Goal: Task Accomplishment & Management: Use online tool/utility

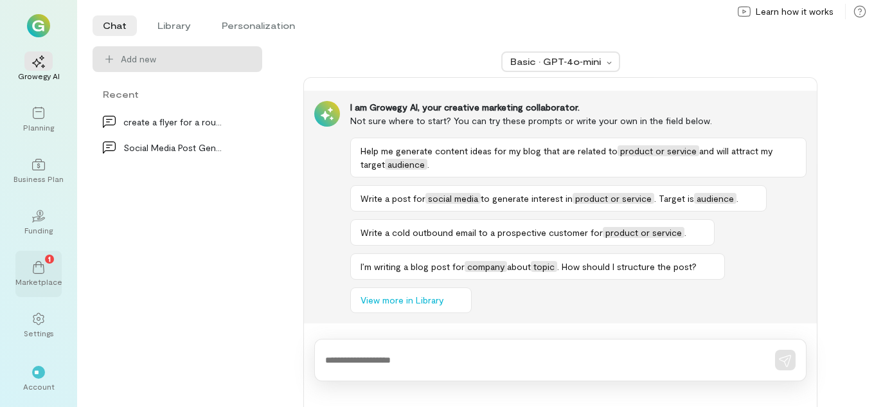
click at [41, 278] on div "Marketplace" at bounding box center [38, 281] width 47 height 10
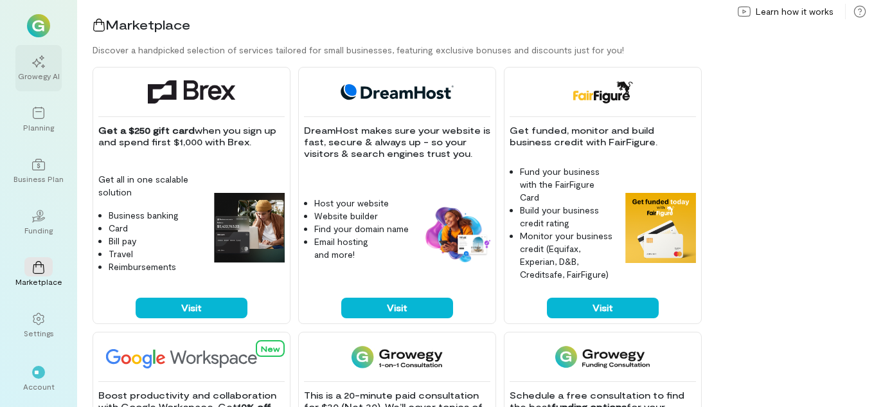
click at [41, 71] on div "Growegy AI" at bounding box center [39, 76] width 42 height 10
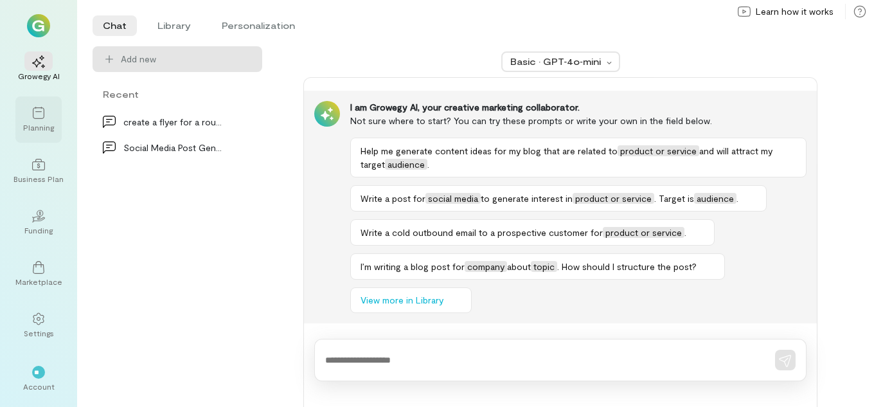
click at [38, 107] on icon at bounding box center [38, 113] width 13 height 13
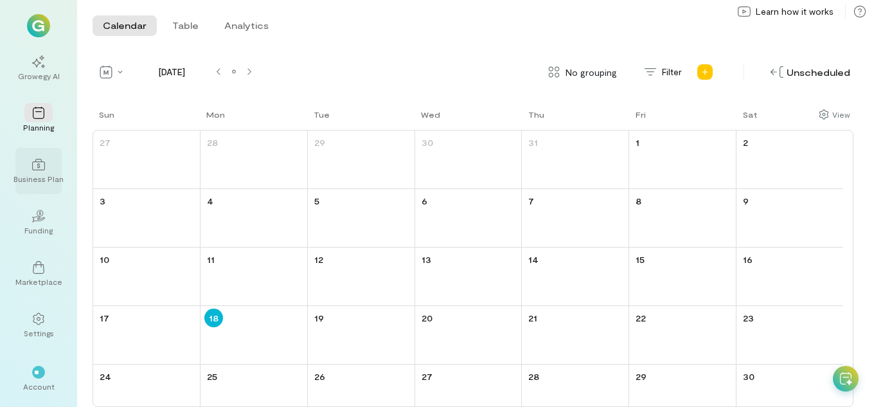
click at [35, 171] on div at bounding box center [38, 163] width 28 height 19
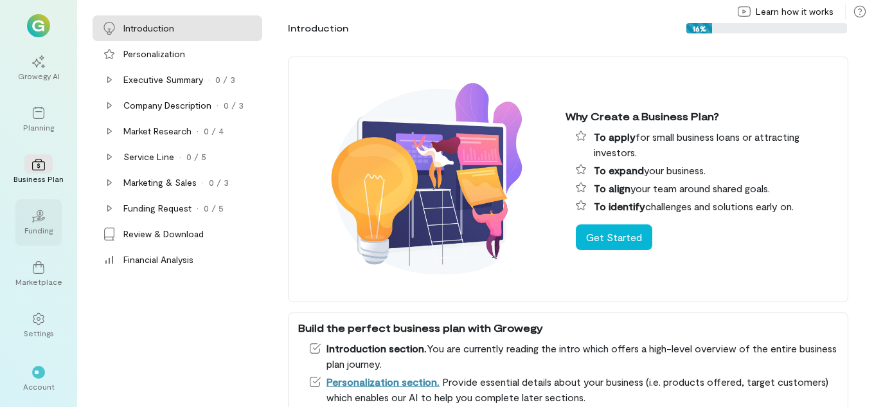
click at [43, 217] on icon at bounding box center [38, 219] width 14 height 6
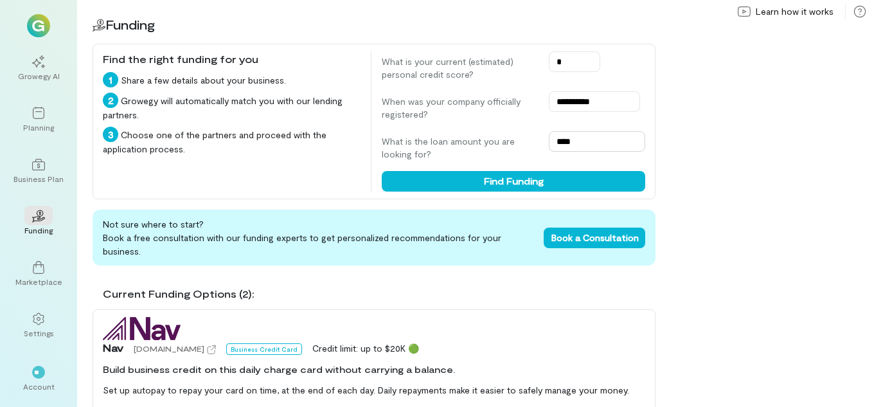
click at [575, 142] on input "****" at bounding box center [597, 141] width 96 height 21
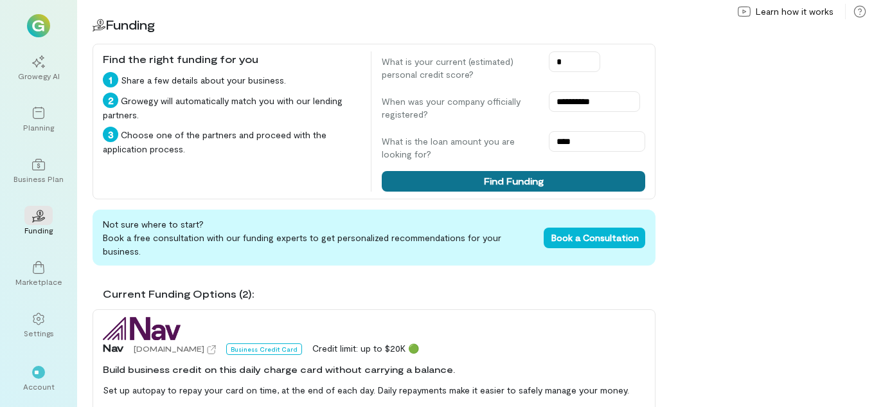
click at [563, 174] on button "Find Funding" at bounding box center [514, 181] width 264 height 21
